Goal: Information Seeking & Learning: Learn about a topic

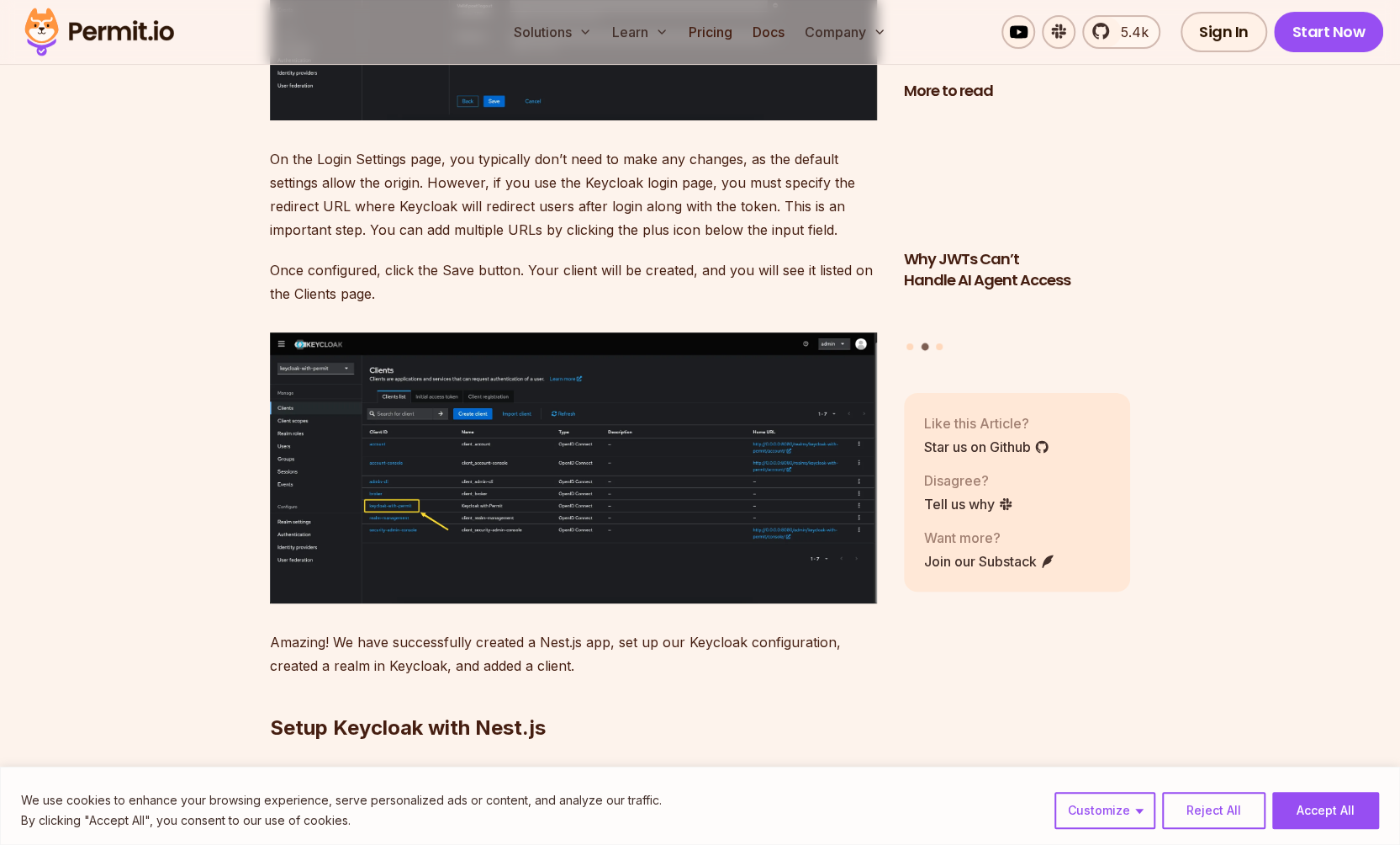
scroll to position [8494, 0]
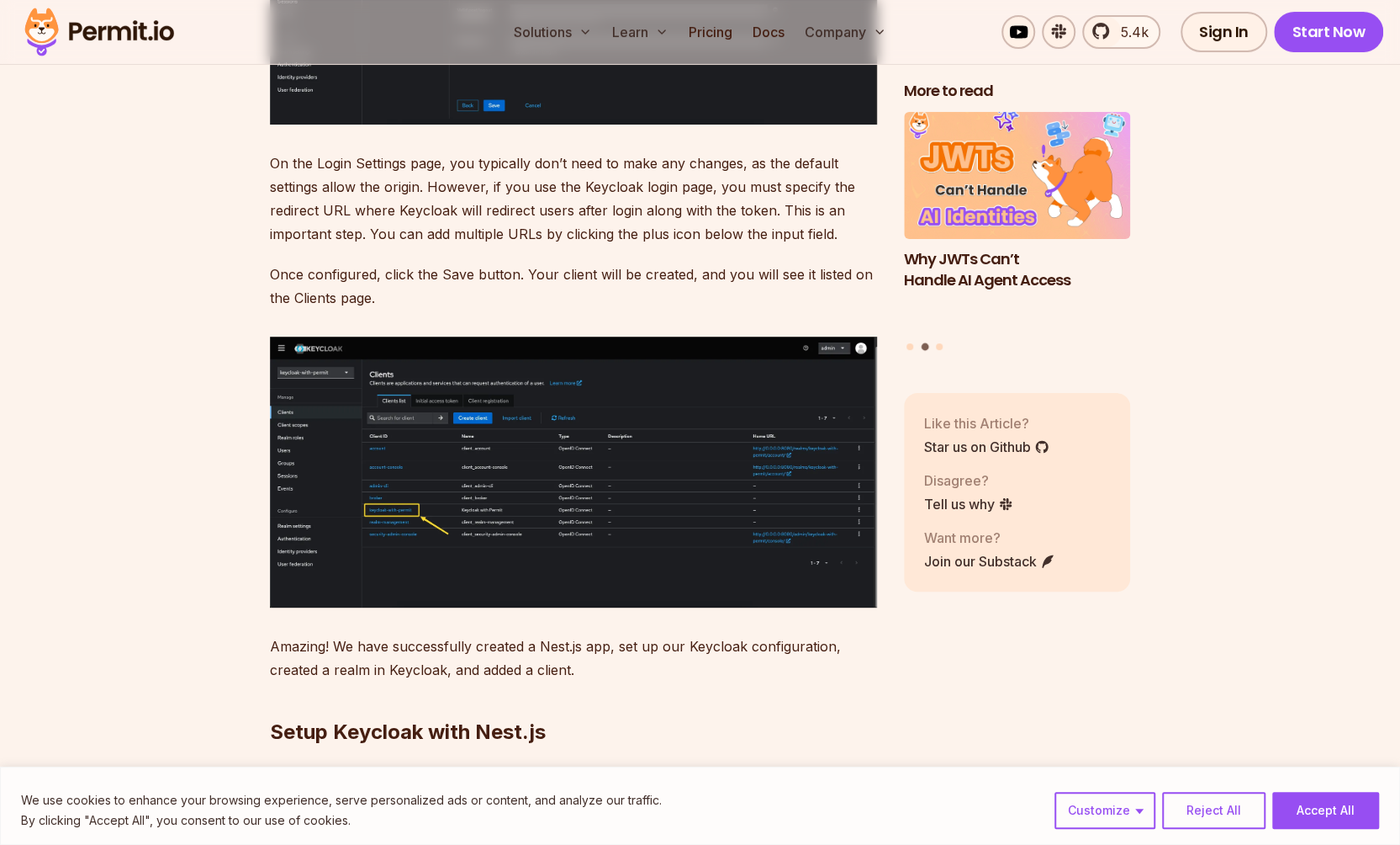
click at [688, 471] on img at bounding box center [573, 472] width 607 height 271
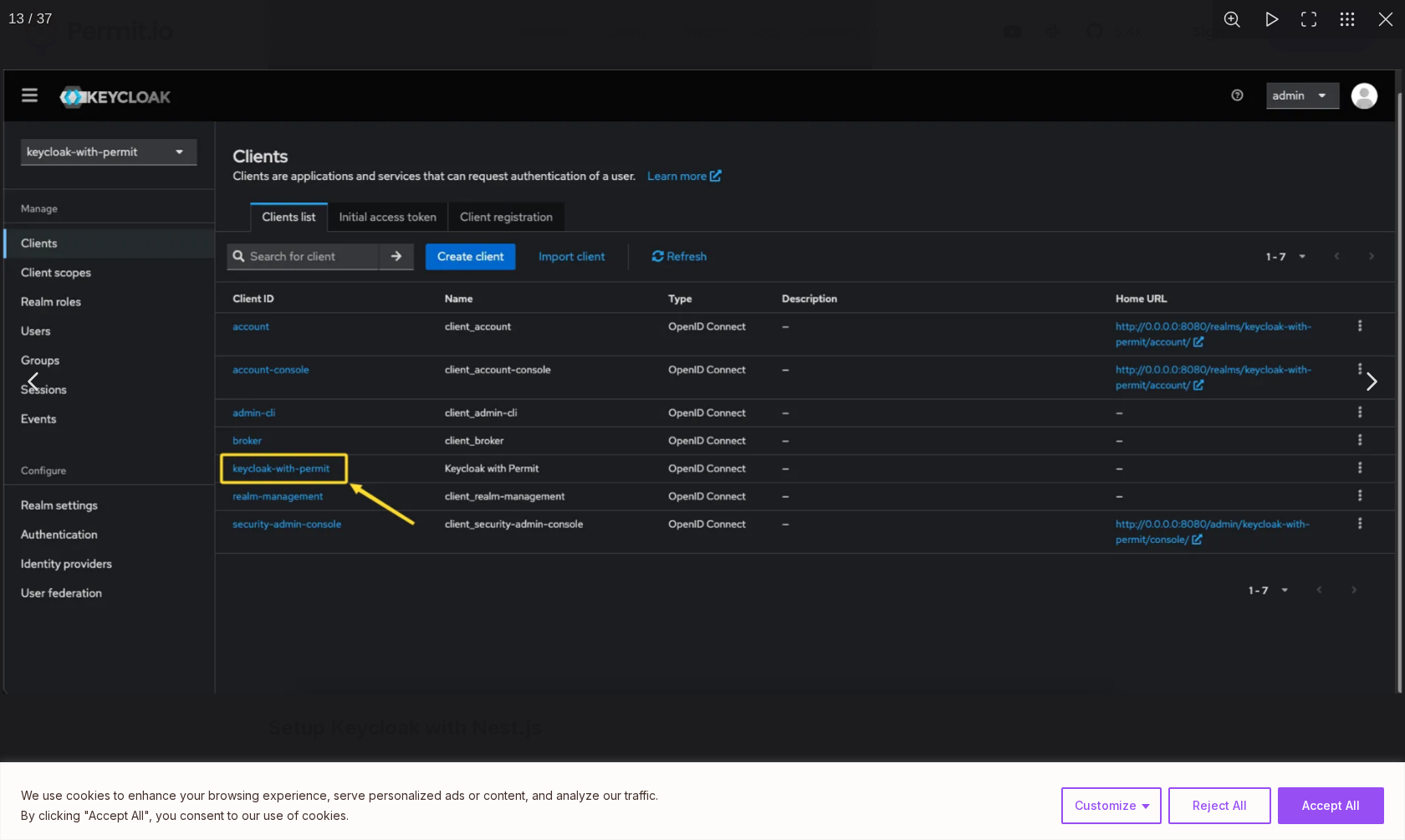
click at [1392, 13] on button "You can close this modal content with the ESC key" at bounding box center [1385, 19] width 38 height 38
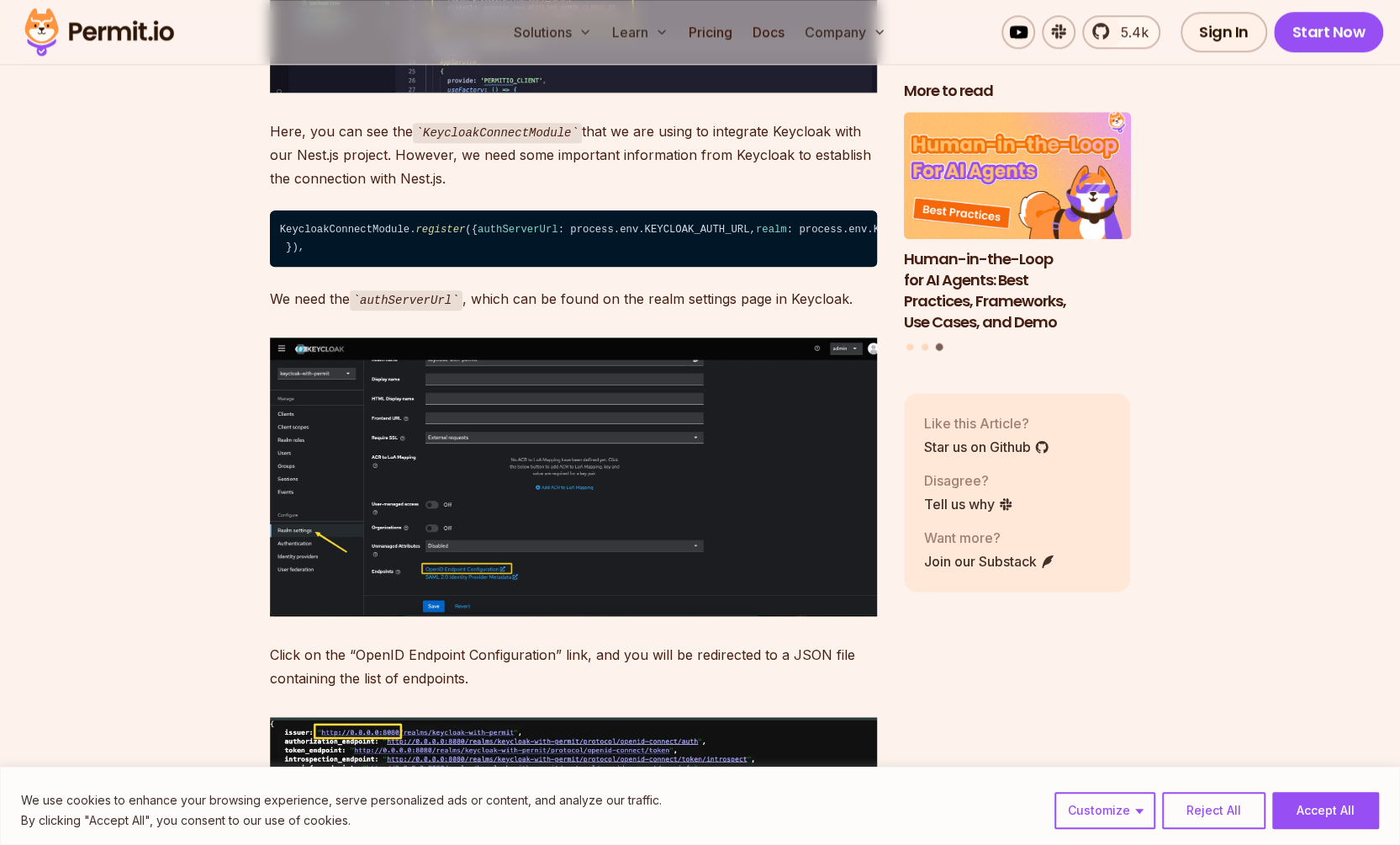
scroll to position [9928, 0]
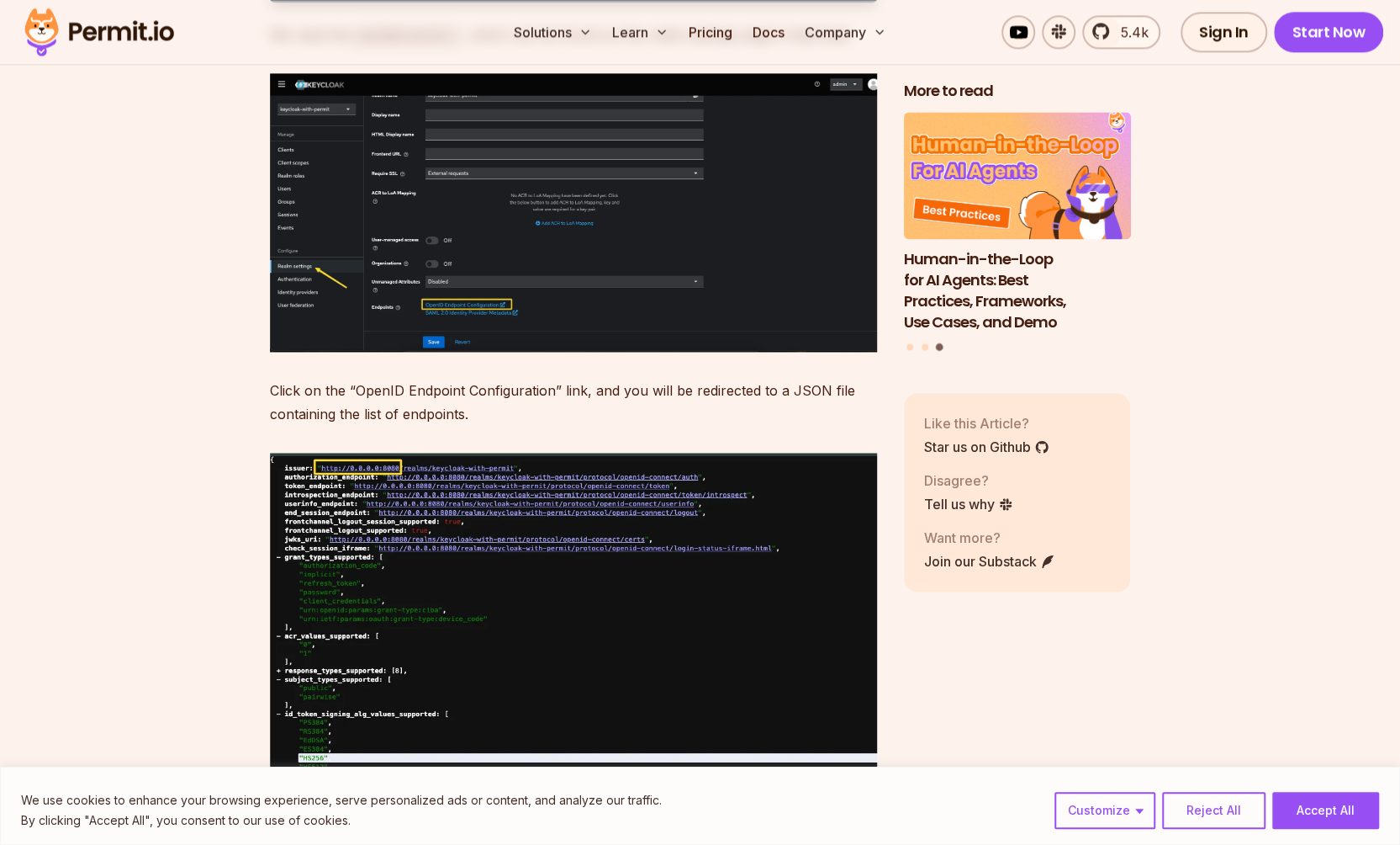
click at [684, 327] on img at bounding box center [573, 212] width 607 height 278
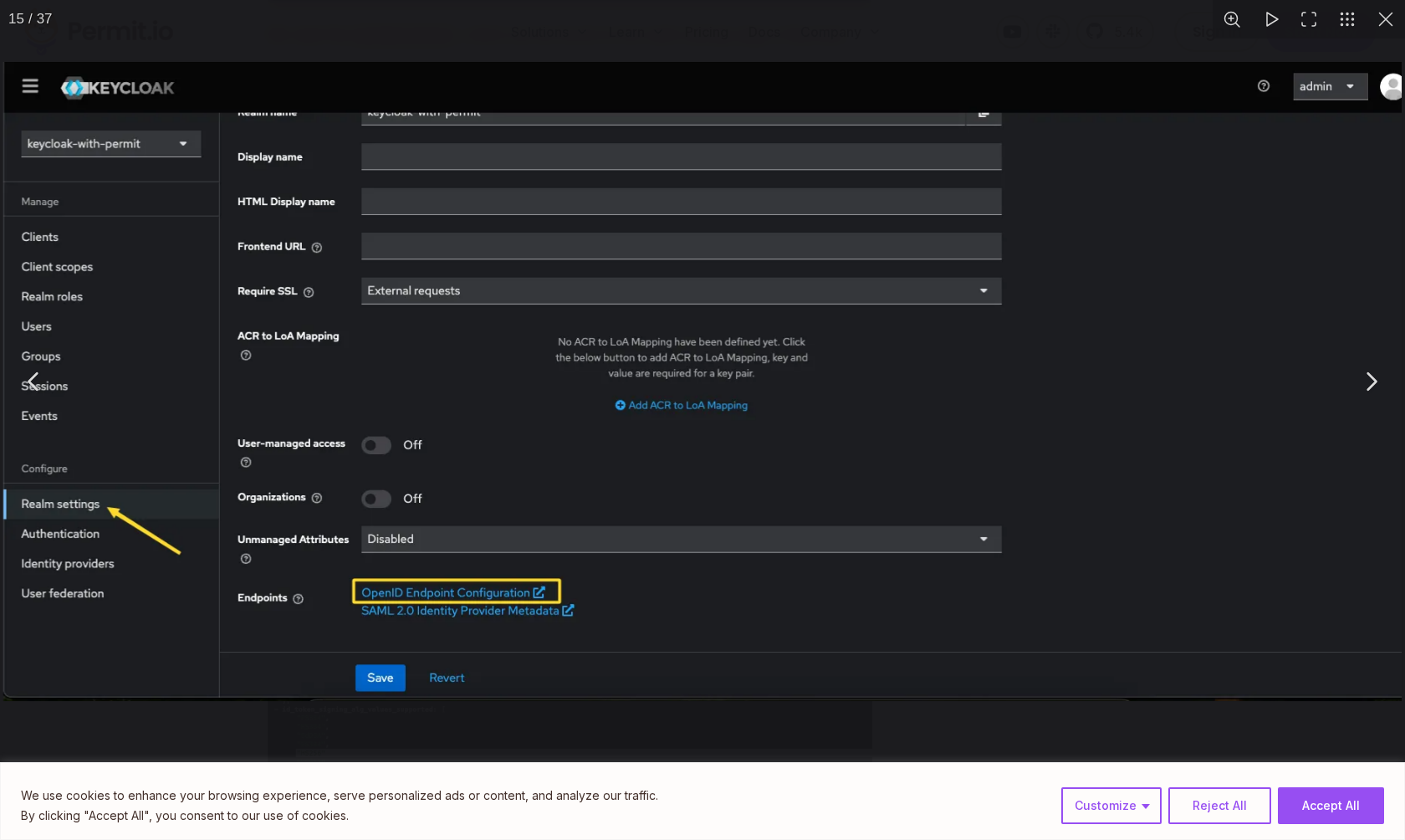
click at [1382, 31] on button "You can close this modal content with the ESC key" at bounding box center [1385, 19] width 38 height 38
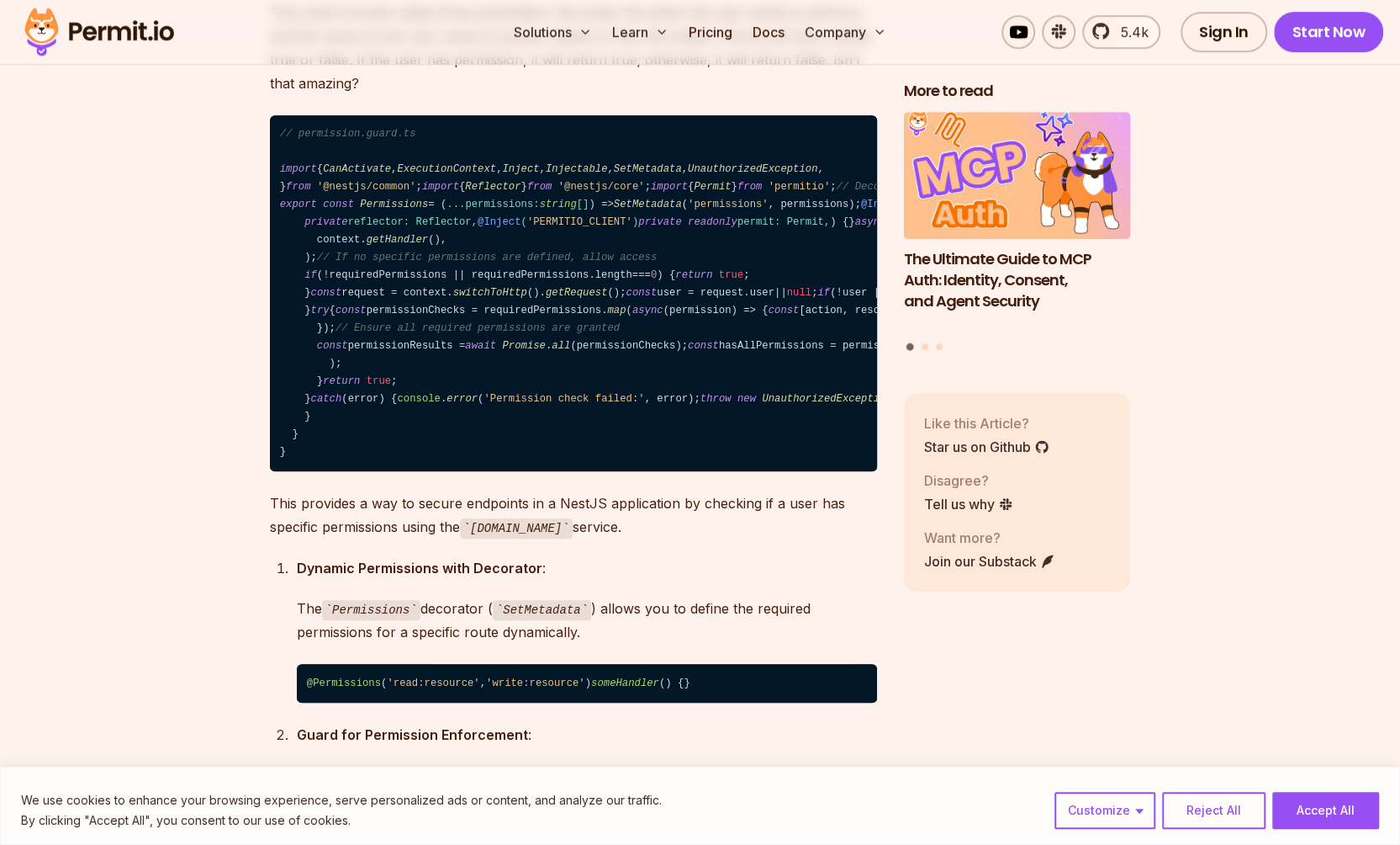
scroll to position [17425, 0]
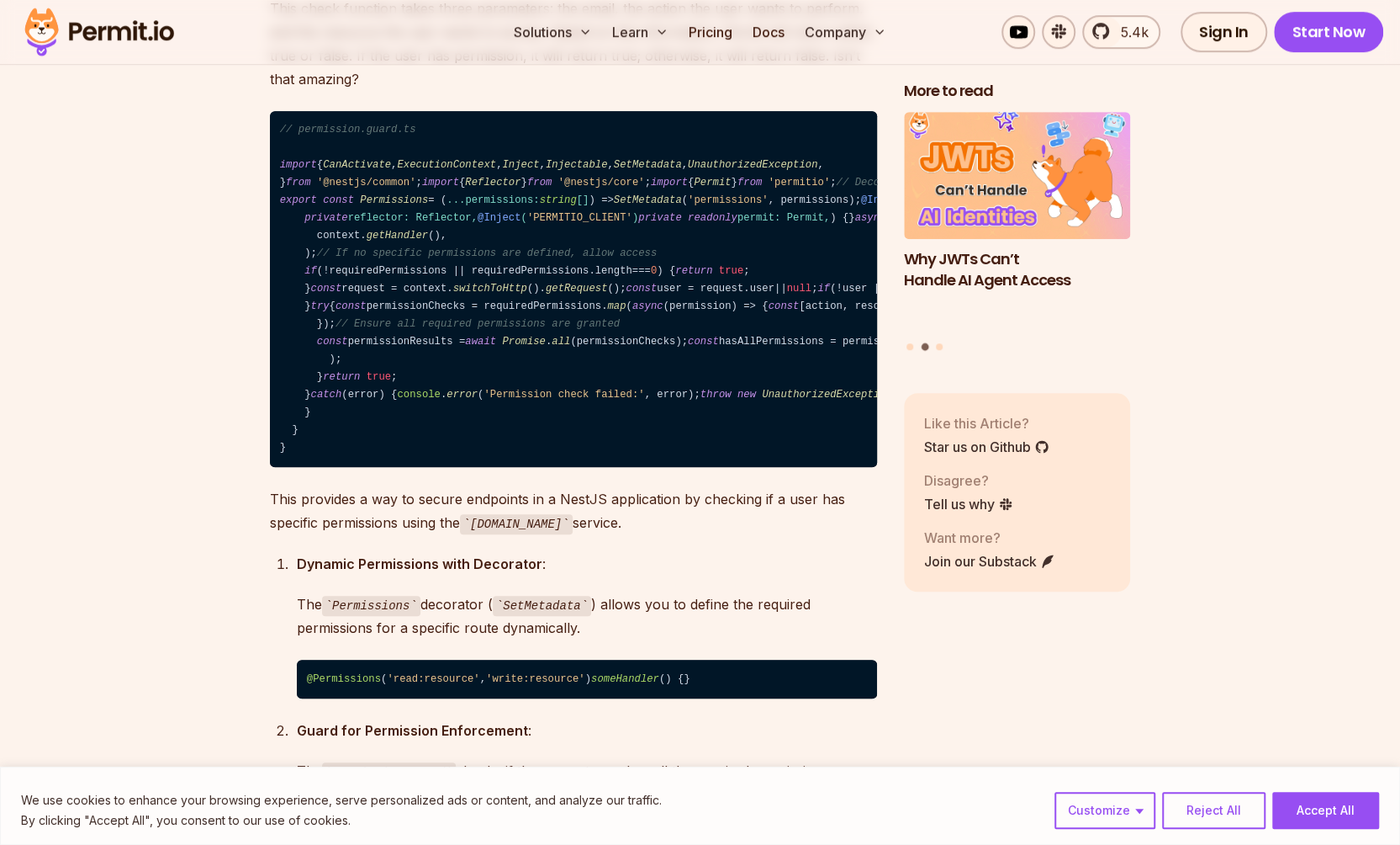
click at [1320, 816] on button "Accept All" at bounding box center [1325, 809] width 106 height 37
